Goal: Check status: Check status

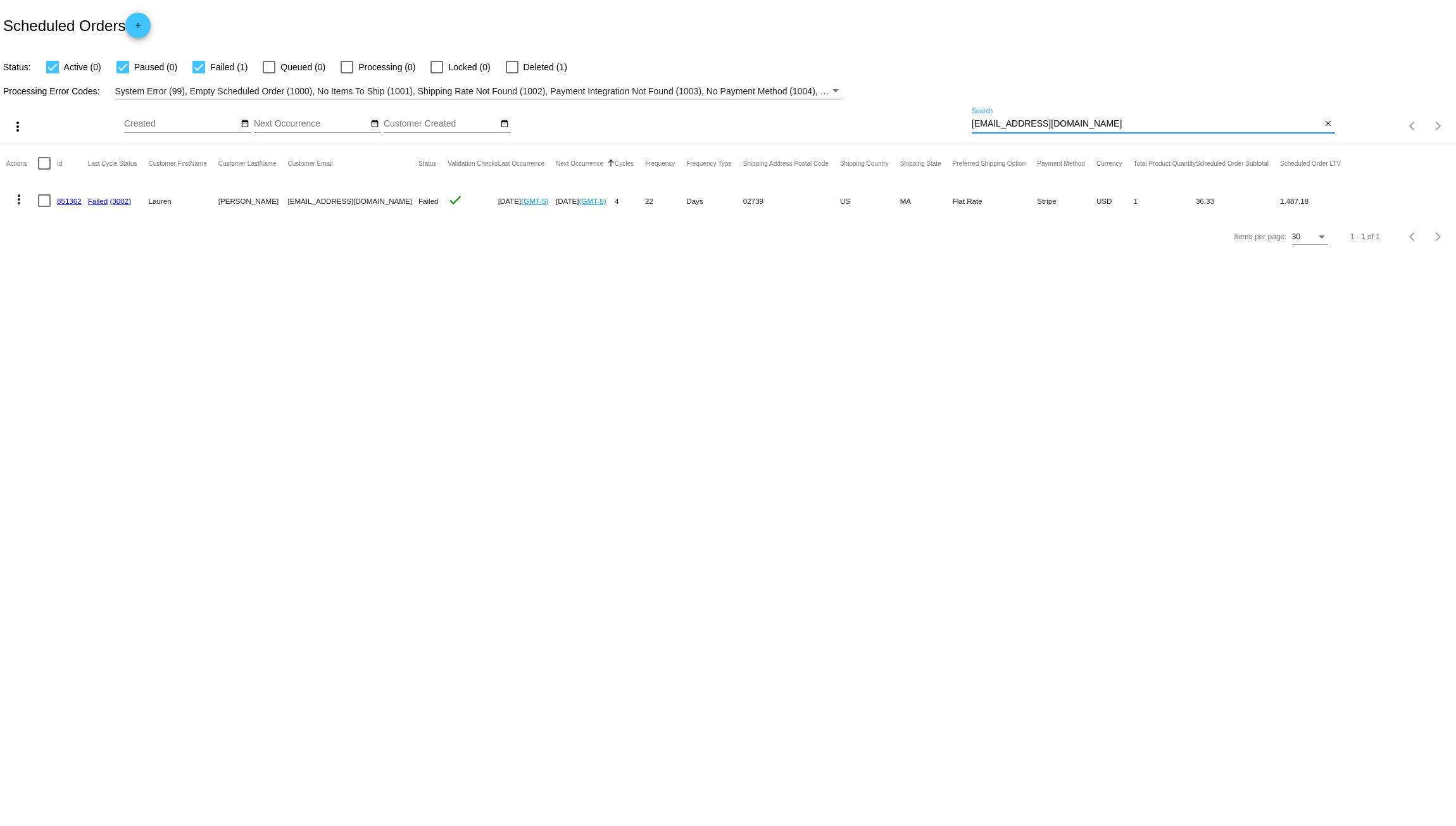
drag, startPoint x: 1089, startPoint y: 123, endPoint x: 785, endPoint y: 115, distance: 304.1
click at [792, 114] on div "more_vert Aug Jan Feb Mar Apr 1" at bounding box center [728, 122] width 1456 height 45
paste input "kinkachan901@g"
type input "[EMAIL_ADDRESS][DOMAIN_NAME]"
click at [69, 203] on link "947832" at bounding box center [69, 200] width 24 height 8
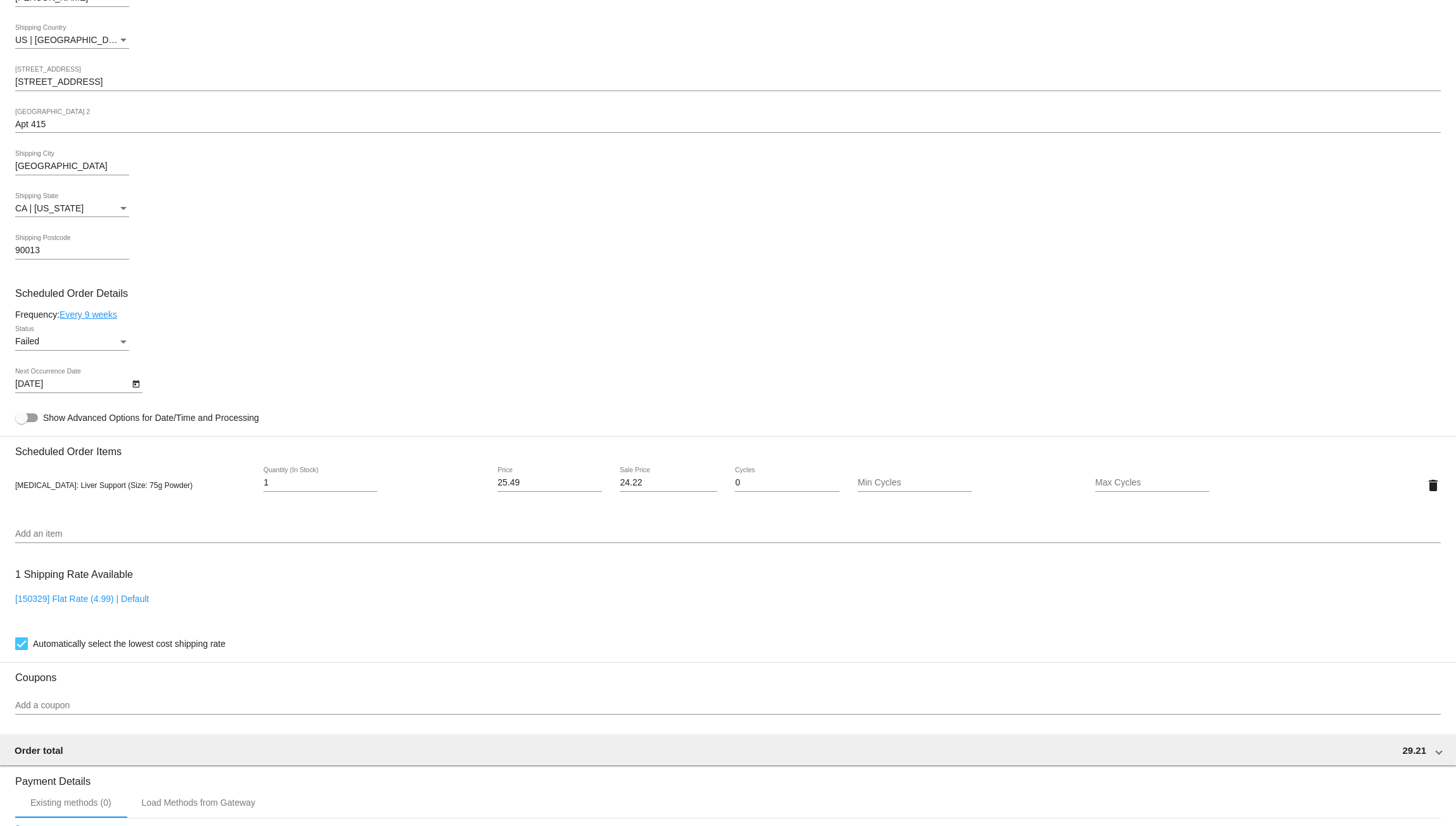
scroll to position [507, 0]
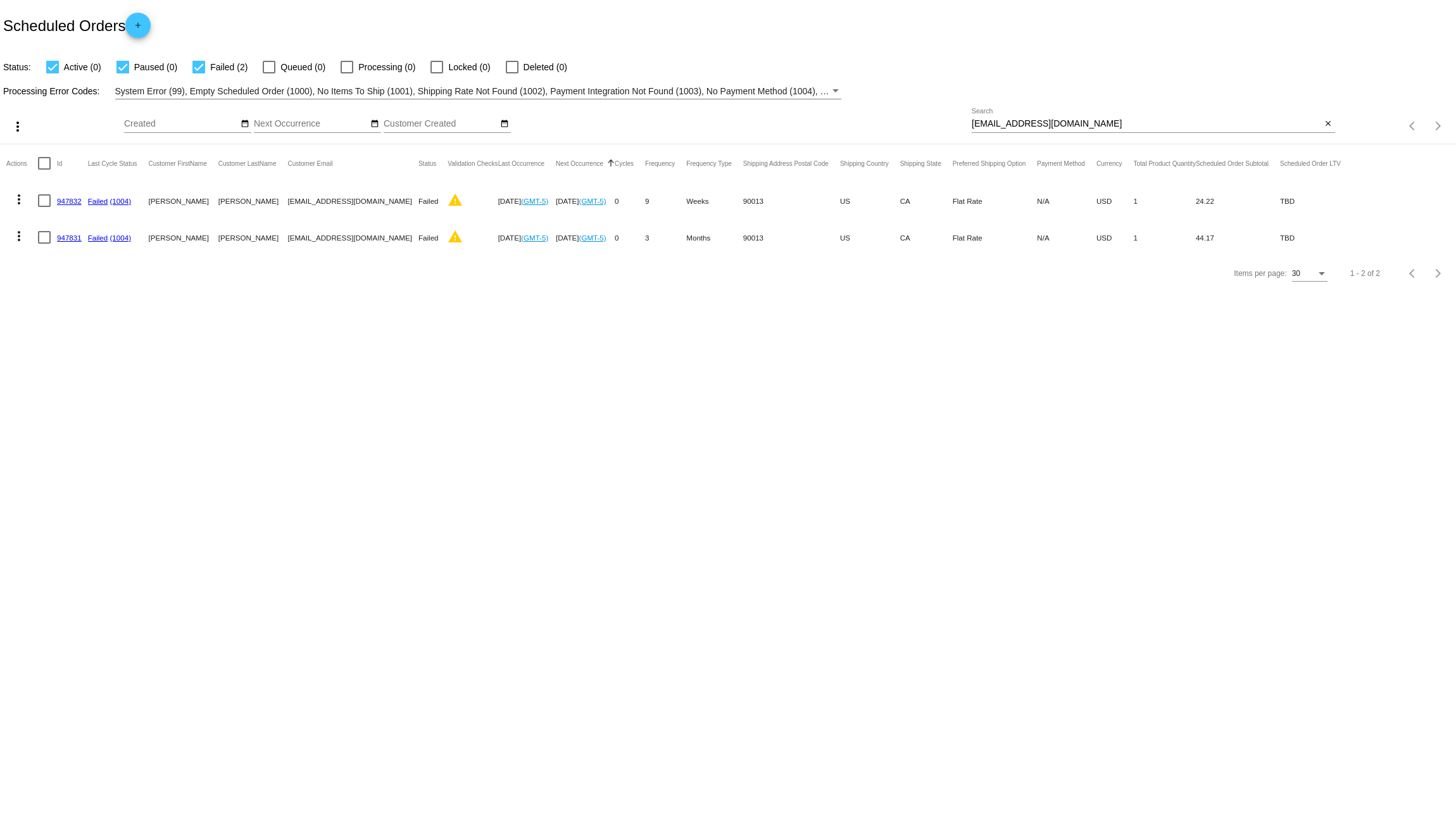
click at [69, 236] on link "947831" at bounding box center [69, 237] width 24 height 8
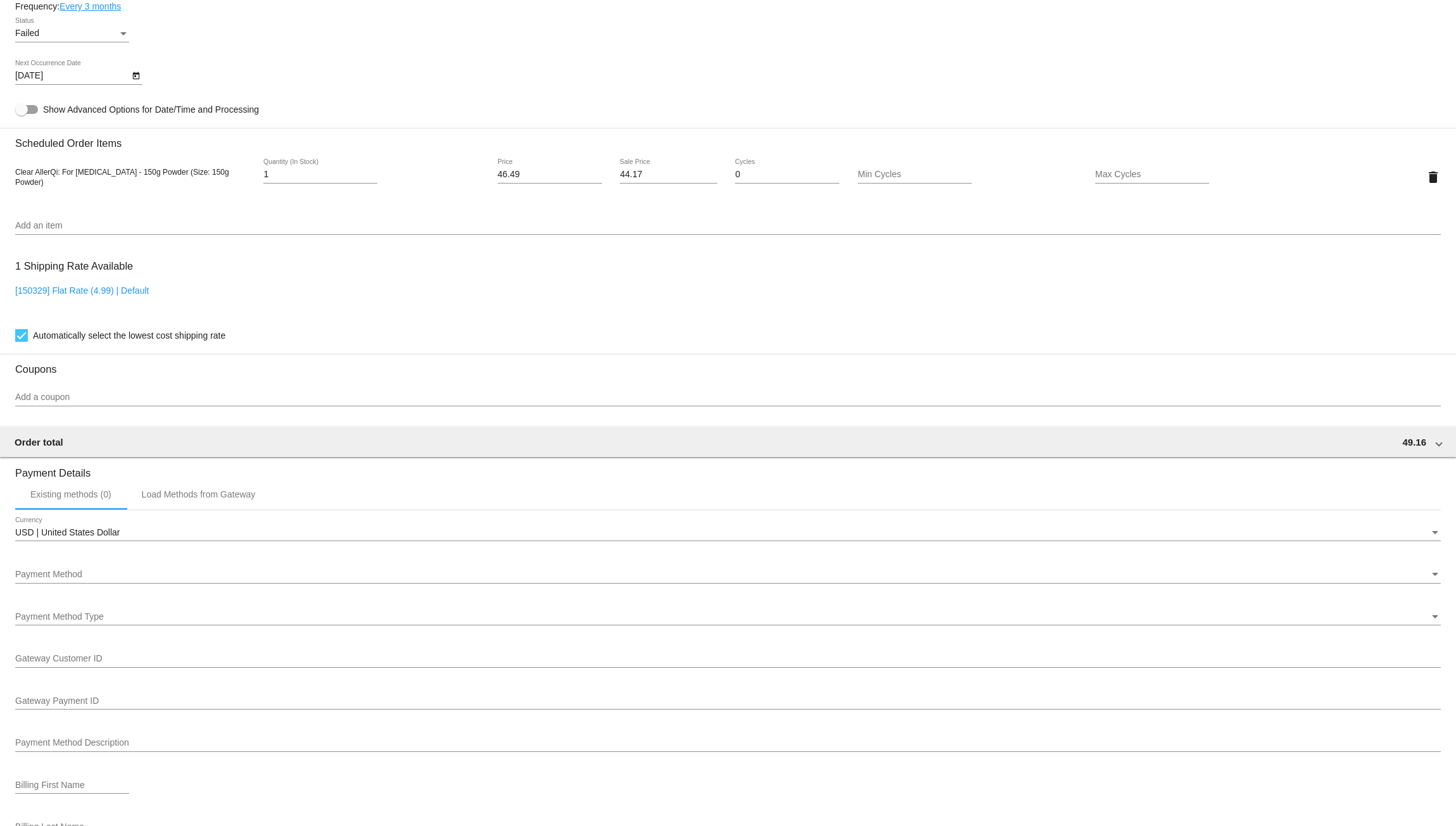
scroll to position [743, 0]
